Goal: Book appointment/travel/reservation

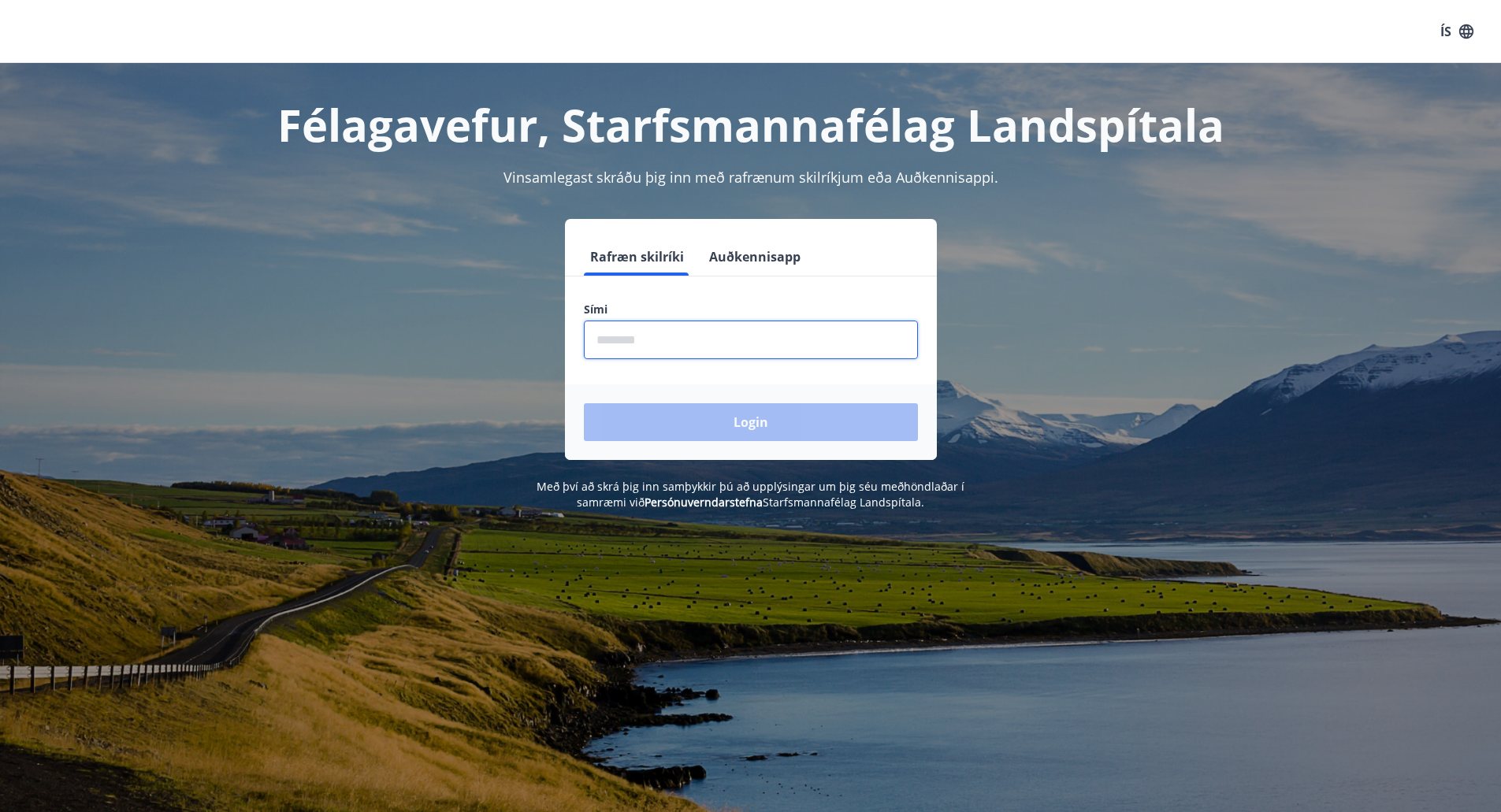
click at [694, 350] on input "phone" at bounding box center [750, 340] width 334 height 38
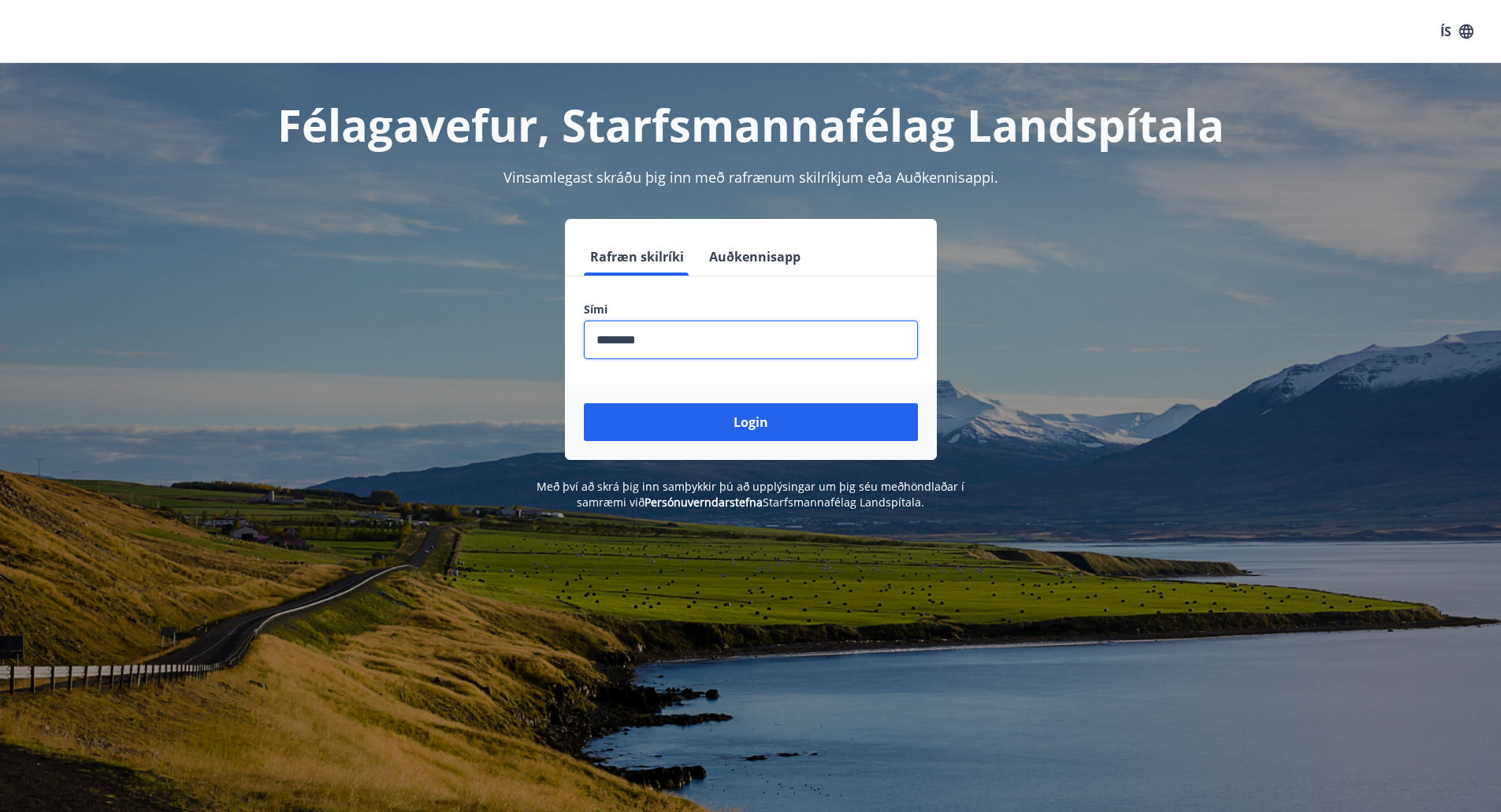
type input "********"
click at [583, 403] on button "Login" at bounding box center [750, 421] width 334 height 37
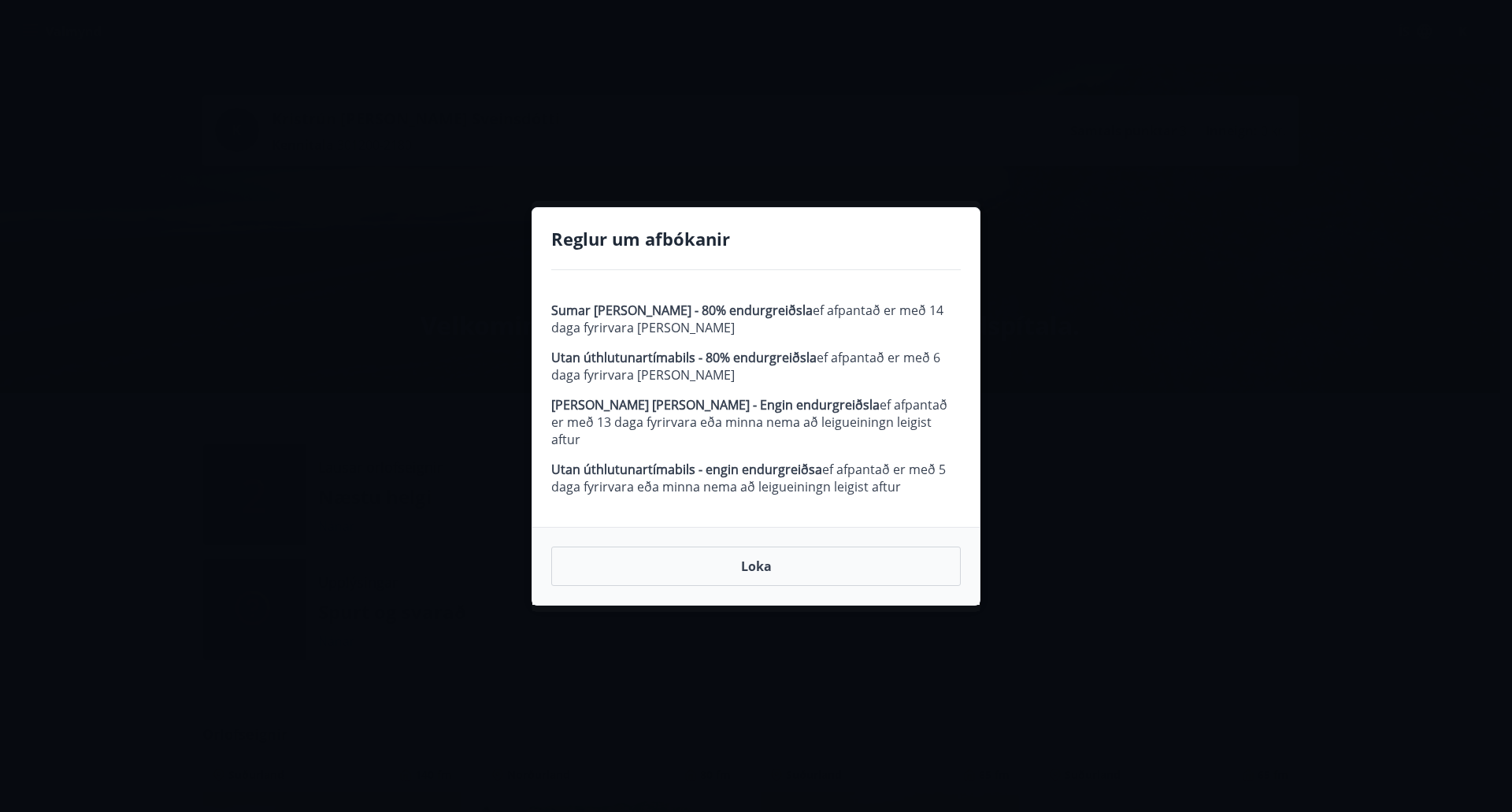
drag, startPoint x: 558, startPoint y: 317, endPoint x: 923, endPoint y: 479, distance: 399.3
click at [923, 479] on span "Sumar [PERSON_NAME] - 80% endurgreiðsla ef afpantað er með 14 daga fyrirvara [P…" at bounding box center [756, 398] width 410 height 193
click at [923, 479] on p "Utan úthlutunartímabils - engin endurgreiðsa ef afpantað er með 5 daga fyrirvar…" at bounding box center [756, 478] width 410 height 34
click at [816, 560] on button "Loka" at bounding box center [756, 566] width 410 height 39
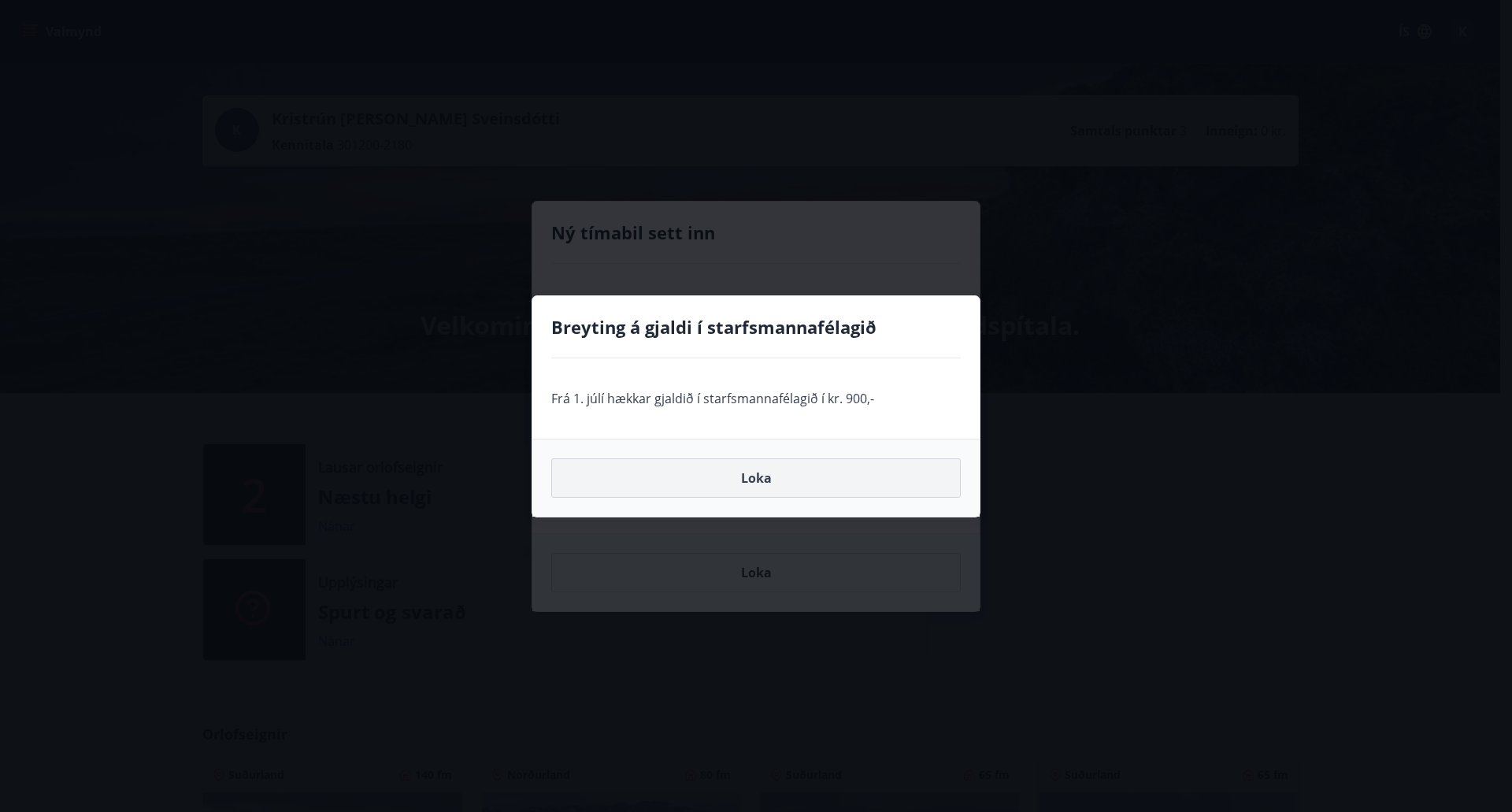
click at [747, 487] on button "Loka" at bounding box center [756, 478] width 410 height 39
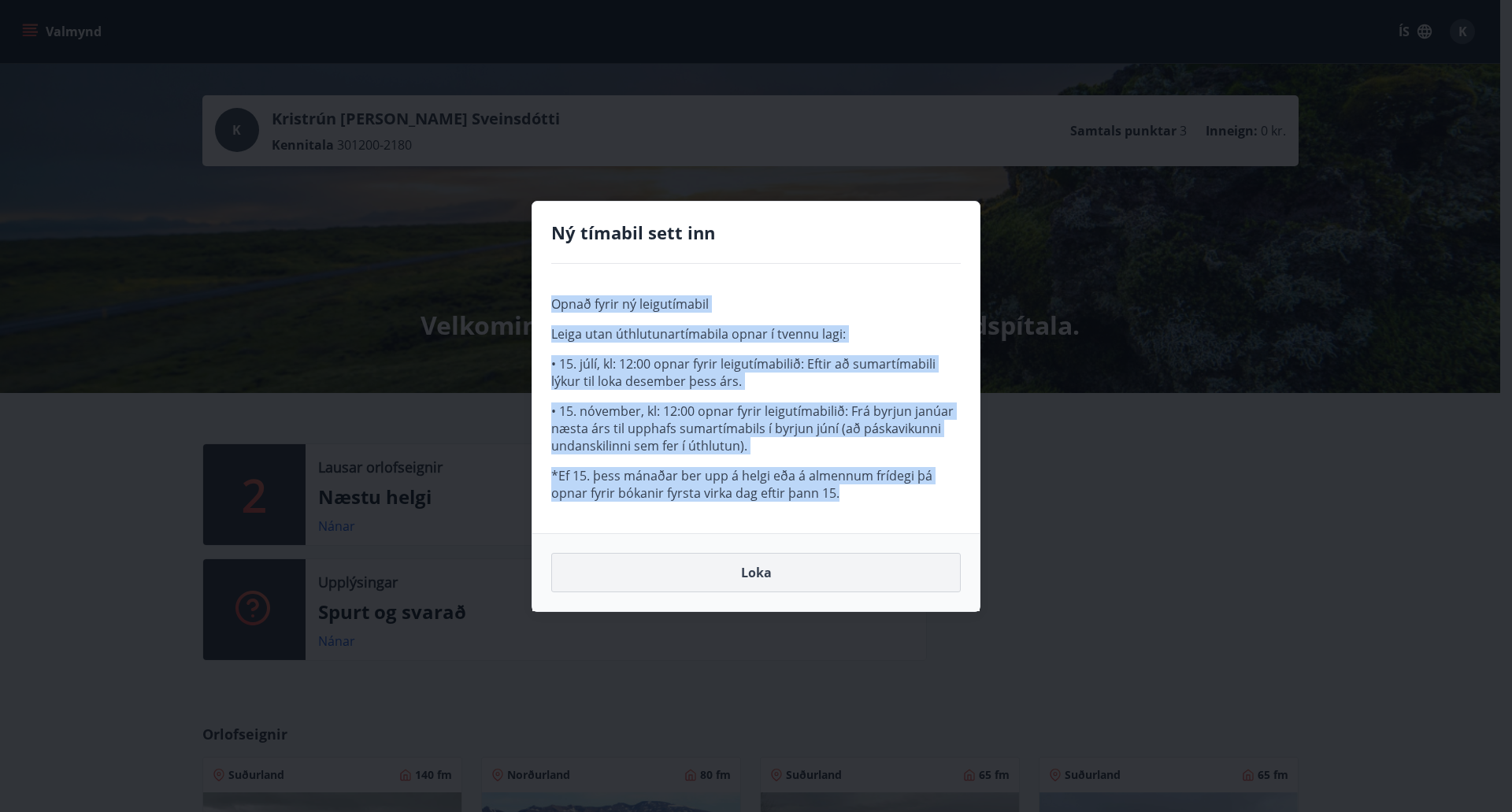
drag, startPoint x: 550, startPoint y: 304, endPoint x: 894, endPoint y: 565, distance: 431.8
click at [922, 512] on div "Opnað fyrir ný leigutímabil Leiga utan úthlutunartímabila opnar í tvennu lagi: …" at bounding box center [756, 398] width 447 height 269
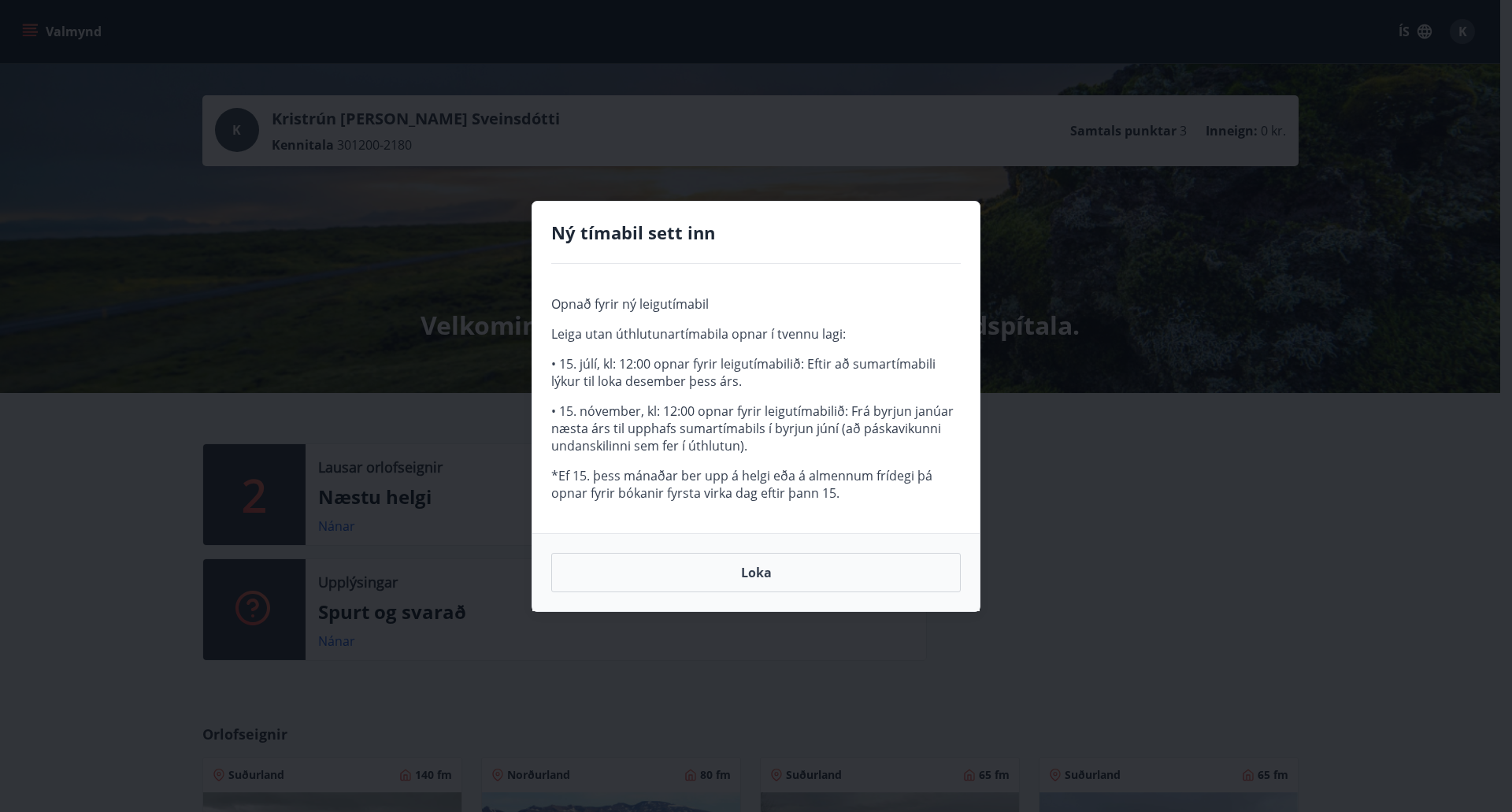
click at [863, 597] on div "Loka" at bounding box center [756, 572] width 447 height 78
click at [857, 593] on div "Loka" at bounding box center [756, 572] width 447 height 78
click at [831, 577] on button "Loka" at bounding box center [756, 572] width 410 height 39
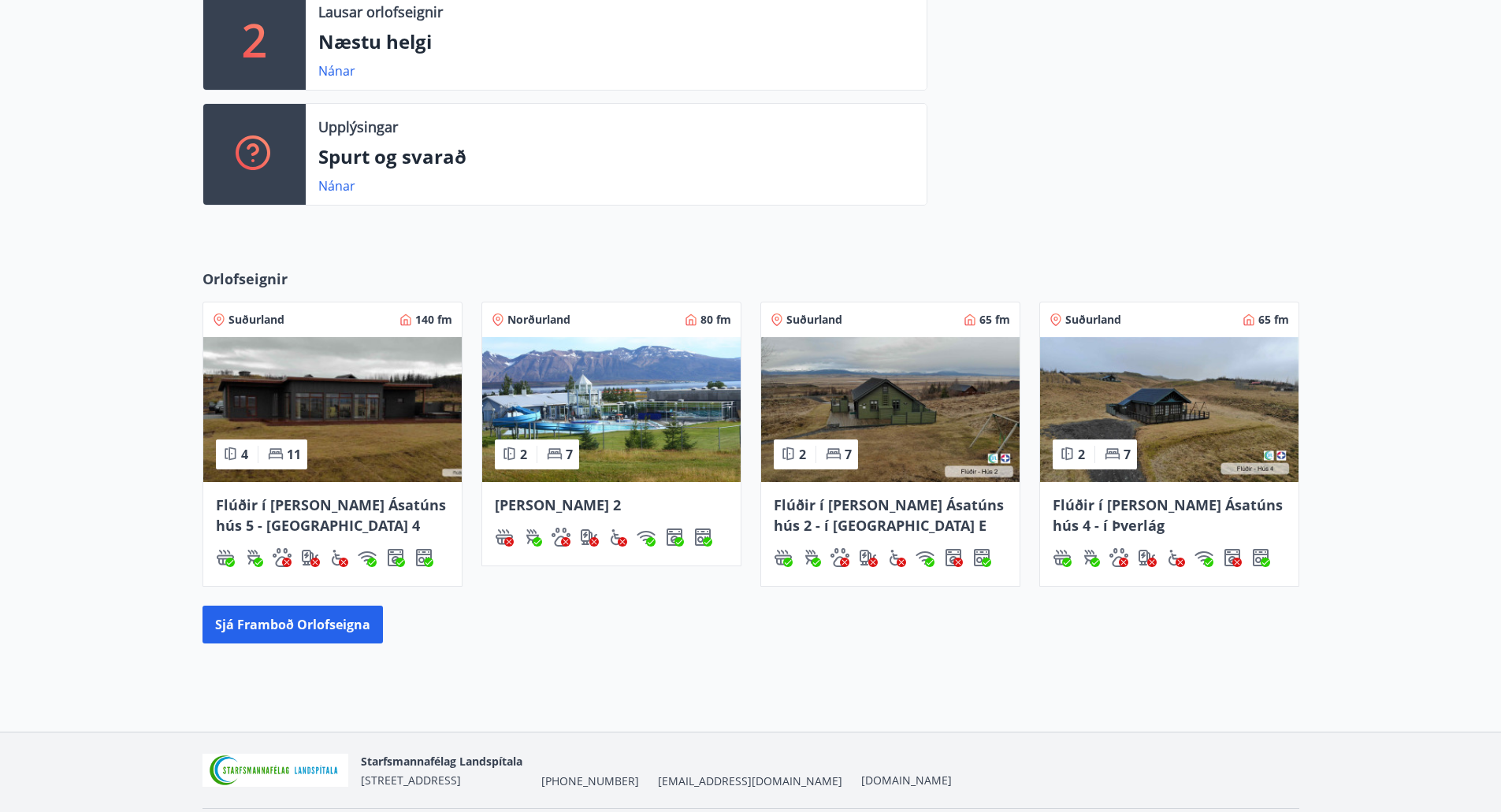
scroll to position [472, 0]
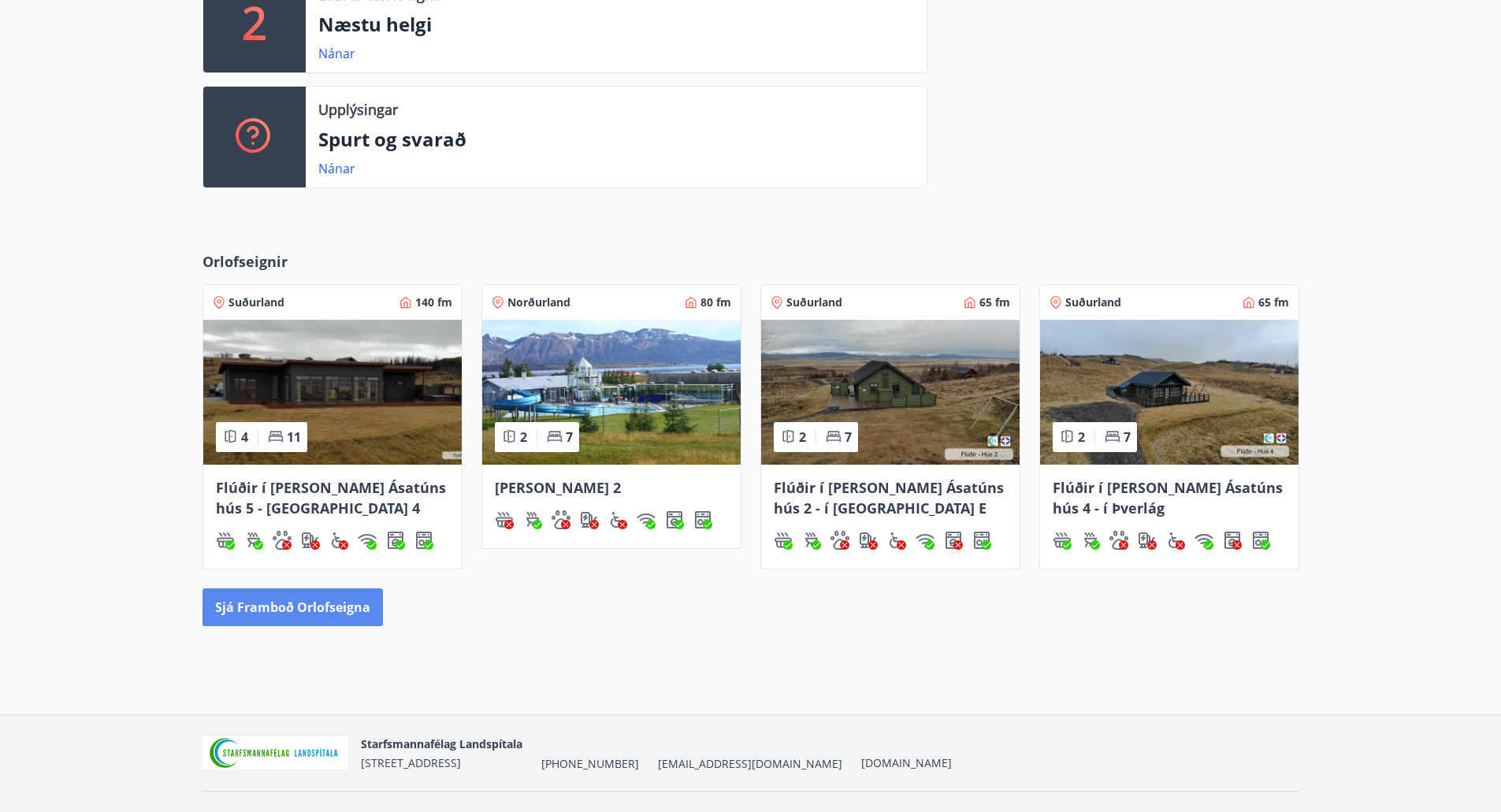
click at [260, 607] on button "Sjá framboð orlofseigna" at bounding box center [292, 606] width 180 height 37
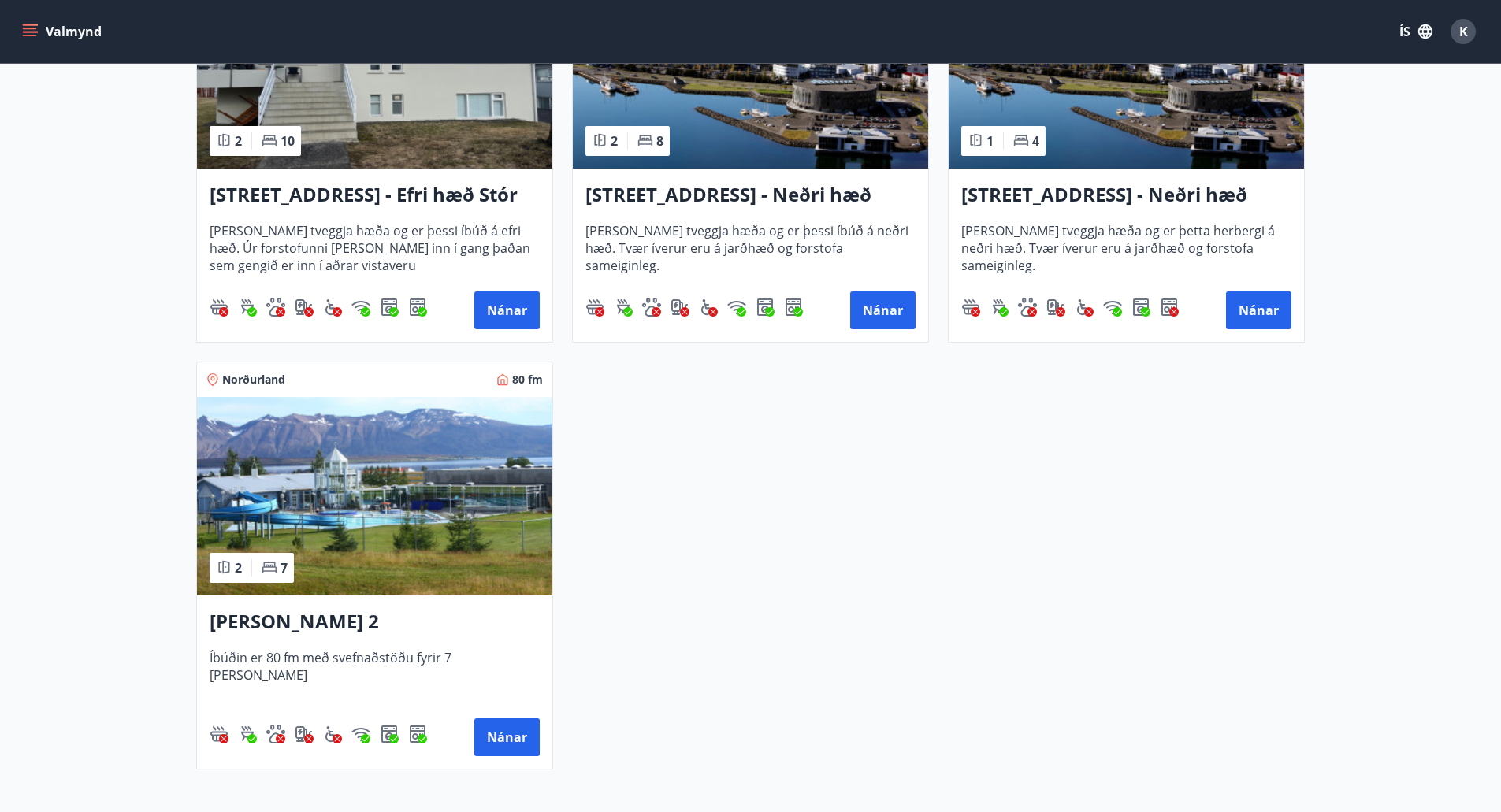
scroll to position [2144, 0]
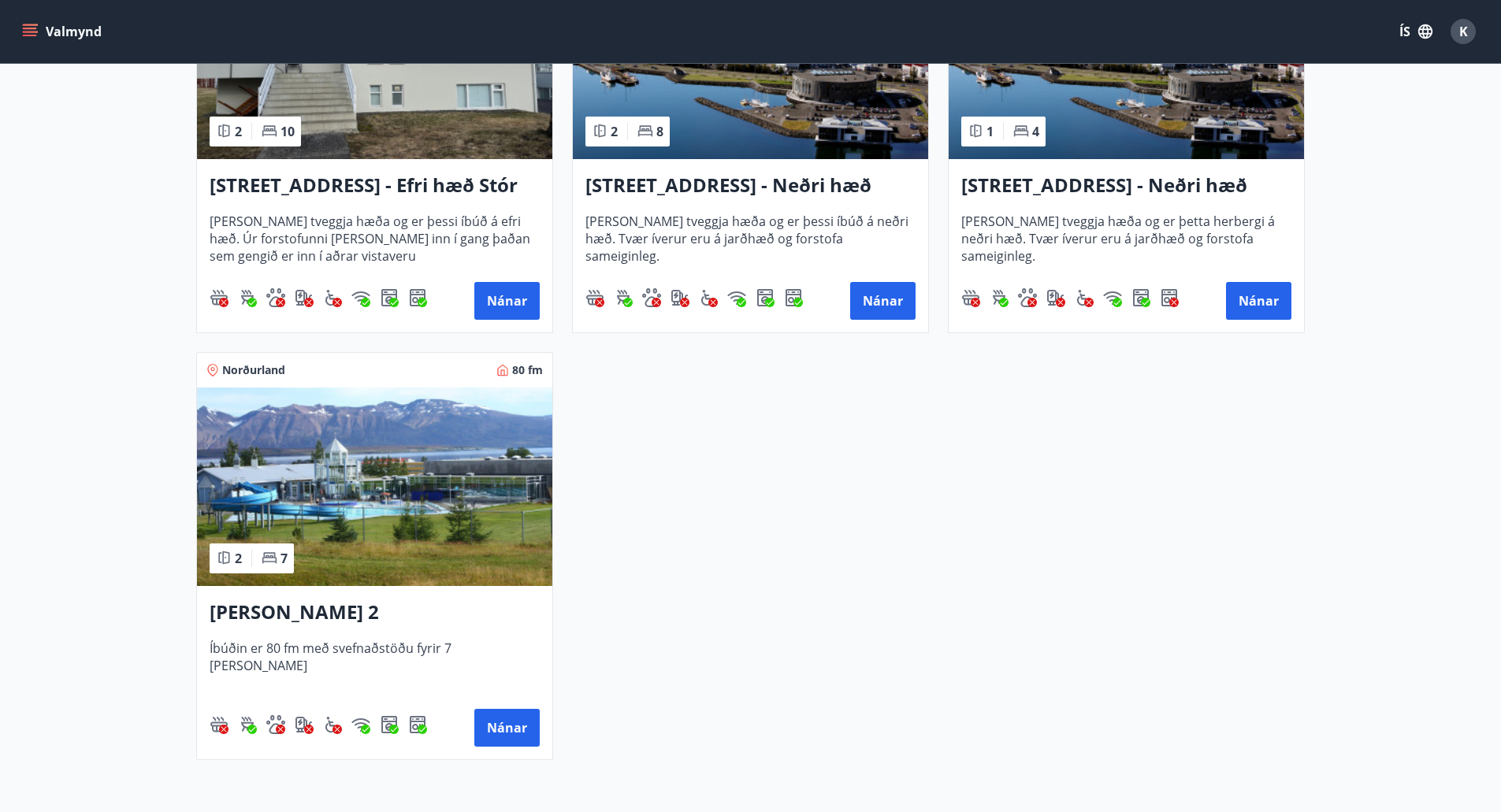
click at [308, 620] on h3 "[PERSON_NAME] 2" at bounding box center [375, 613] width 330 height 29
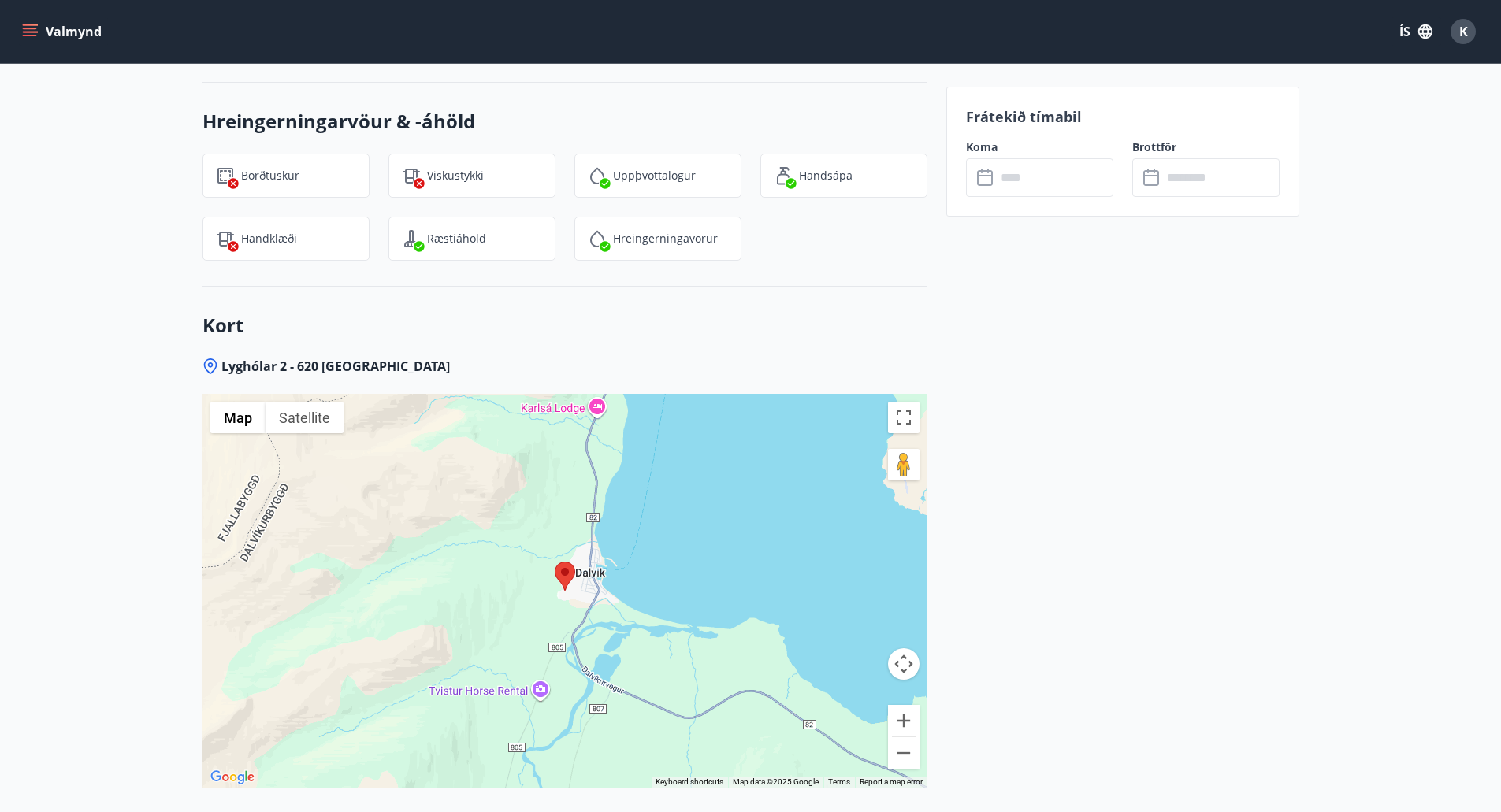
scroll to position [2047, 0]
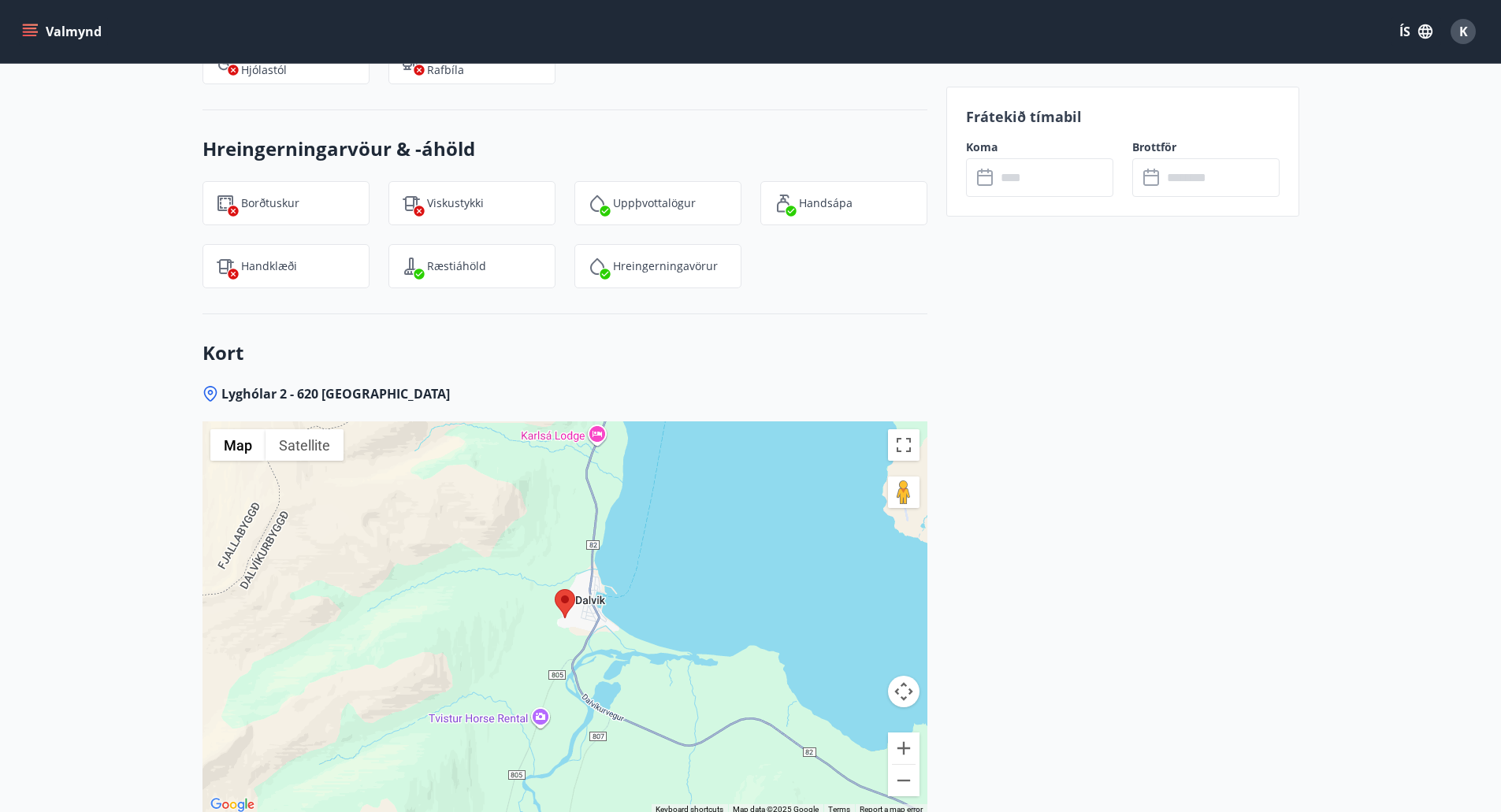
drag, startPoint x: 1063, startPoint y: 135, endPoint x: 1068, endPoint y: 164, distance: 29.4
click at [1066, 157] on div "Frátekið tímabil Koma ​ ​ Brottför ​ ​" at bounding box center [1123, 151] width 353 height 130
click at [1068, 164] on input "text" at bounding box center [1055, 177] width 118 height 38
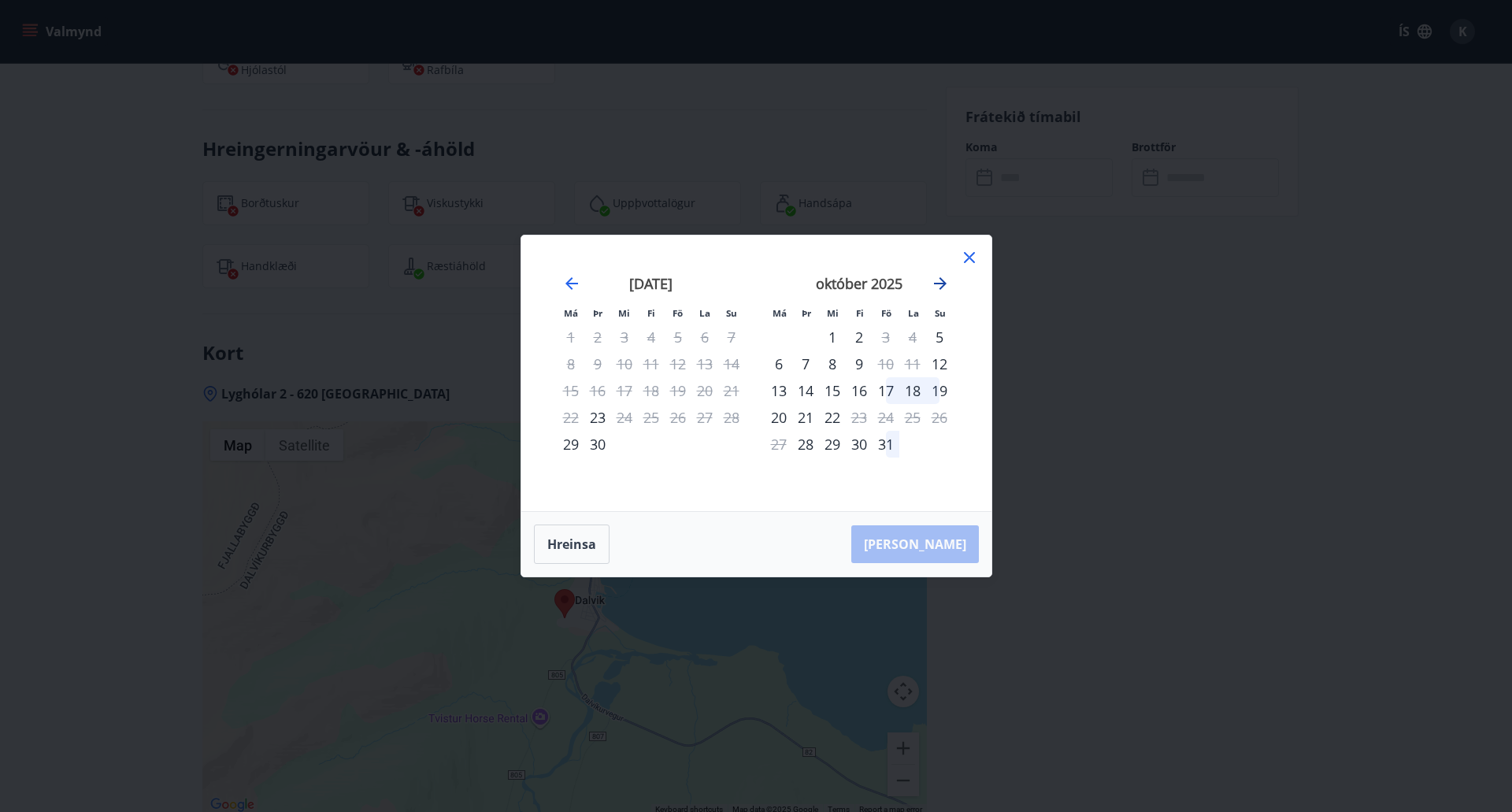
click at [947, 277] on icon "Move forward to switch to the next month." at bounding box center [940, 283] width 19 height 19
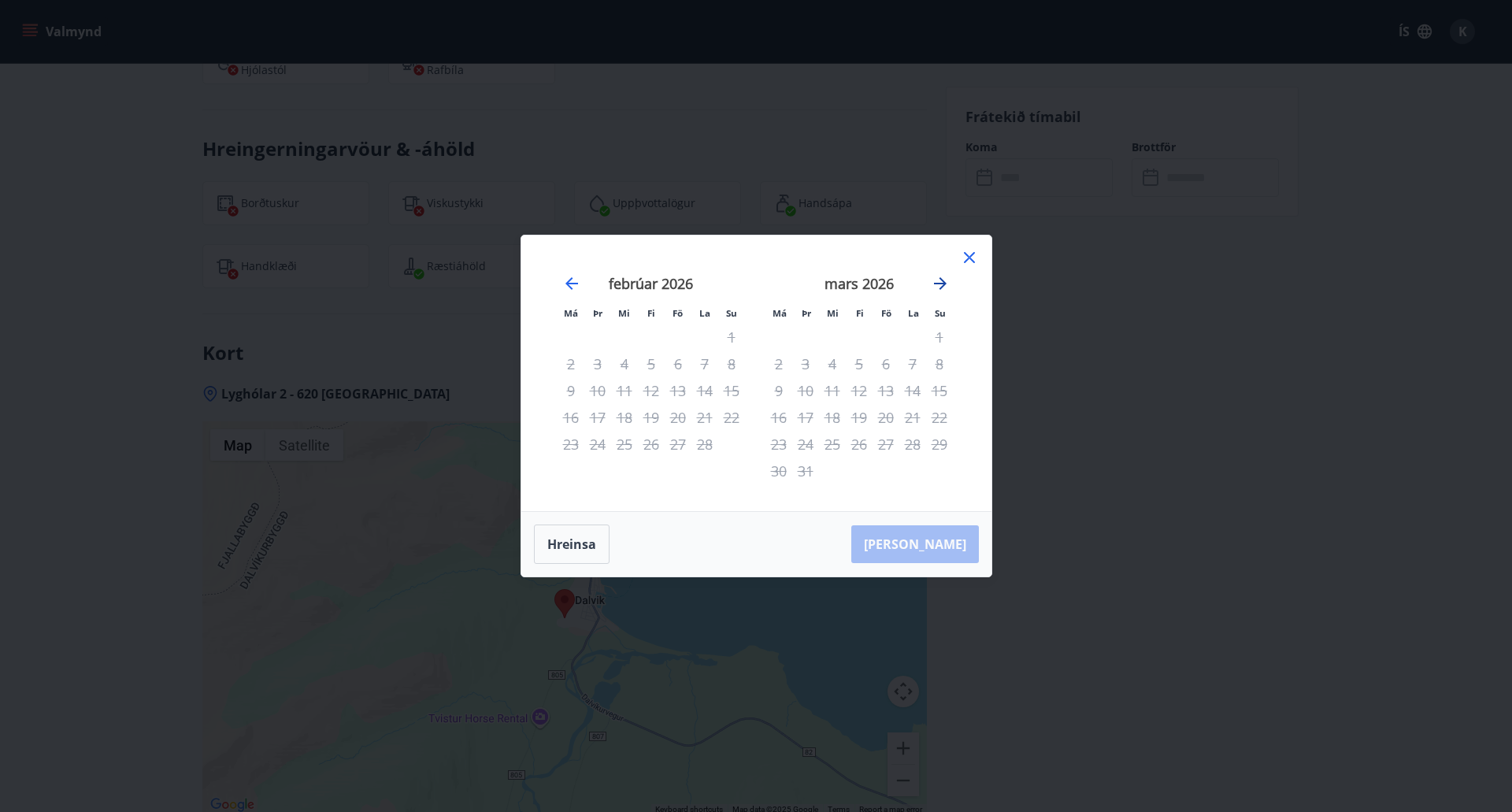
click at [947, 277] on icon "Move forward to switch to the next month." at bounding box center [940, 283] width 19 height 19
click at [963, 266] on icon at bounding box center [969, 258] width 19 height 19
